Goal: Download file/media

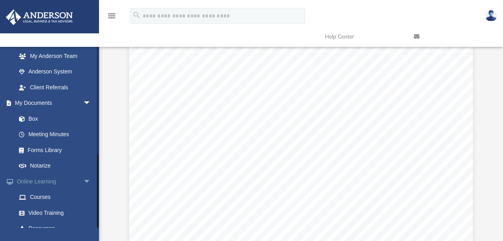
scroll to position [261, 0]
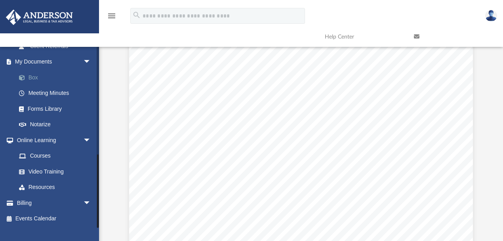
click at [36, 77] on link "Box" at bounding box center [57, 77] width 92 height 16
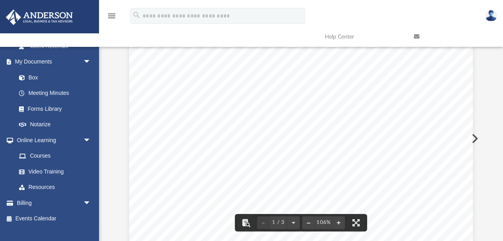
scroll to position [0, 0]
click at [32, 77] on link "Box" at bounding box center [57, 77] width 92 height 16
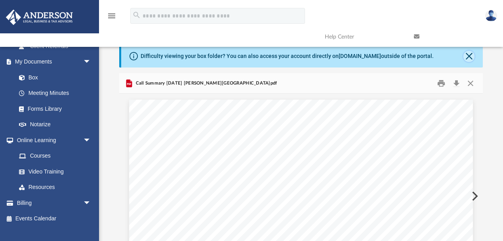
click at [468, 52] on button "Close" at bounding box center [469, 56] width 11 height 11
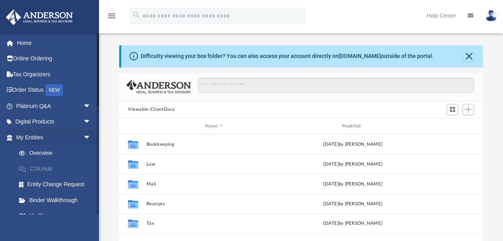
scroll to position [176, 360]
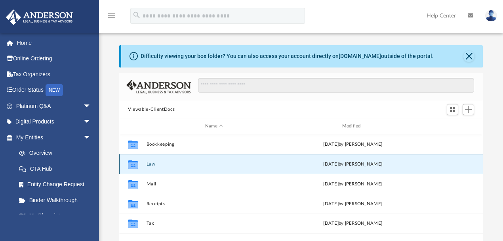
drag, startPoint x: 149, startPoint y: 162, endPoint x: 178, endPoint y: 157, distance: 29.4
click at [149, 162] on button "Law" at bounding box center [215, 163] width 136 height 5
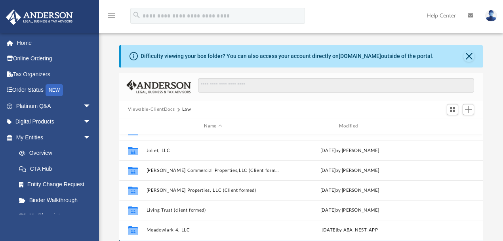
scroll to position [44, 0]
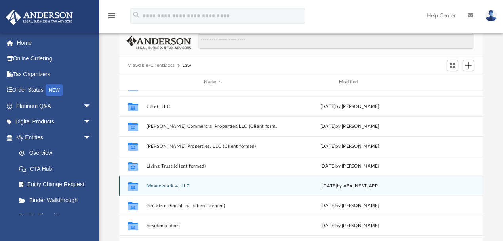
click at [170, 184] on button "Meadowlark 4, LLC" at bounding box center [214, 185] width 134 height 5
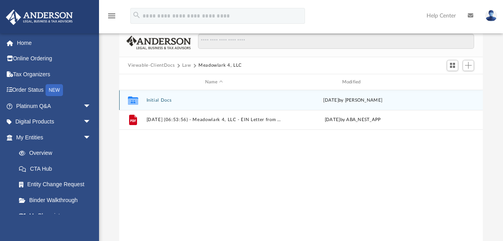
scroll to position [0, 0]
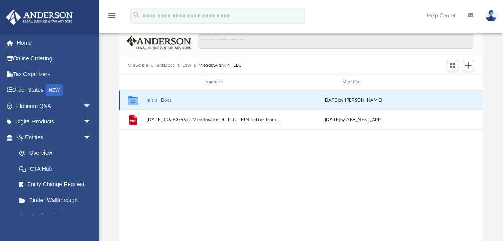
click at [155, 100] on button "Initial Docs" at bounding box center [215, 100] width 136 height 5
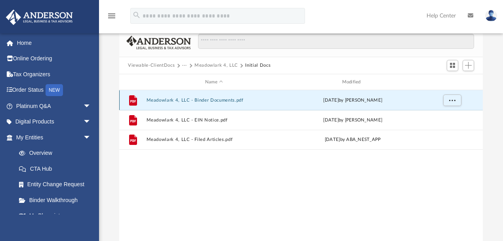
click at [211, 99] on button "Meadowlark 4, LLC - Binder Documents.pdf" at bounding box center [215, 100] width 136 height 5
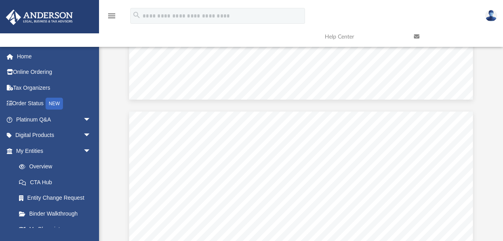
scroll to position [29835, 0]
